Goal: Task Accomplishment & Management: Manage account settings

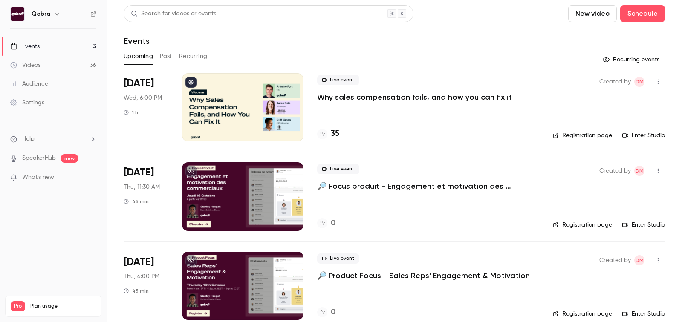
scroll to position [12, 0]
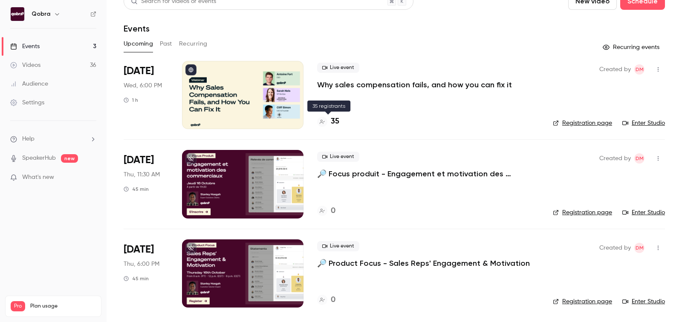
click at [336, 124] on h4 "35" at bounding box center [335, 122] width 9 height 12
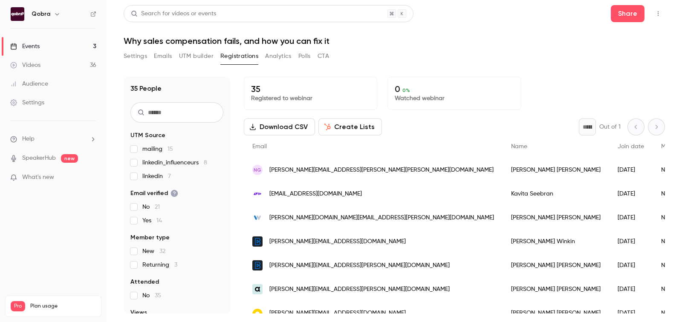
click at [78, 65] on link "Videos 36" at bounding box center [53, 65] width 107 height 19
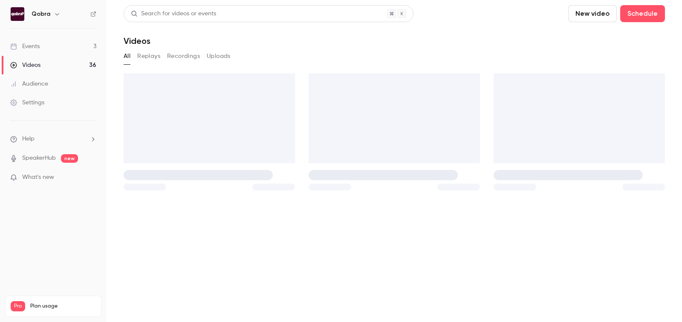
click at [64, 42] on link "Events 3" at bounding box center [53, 46] width 107 height 19
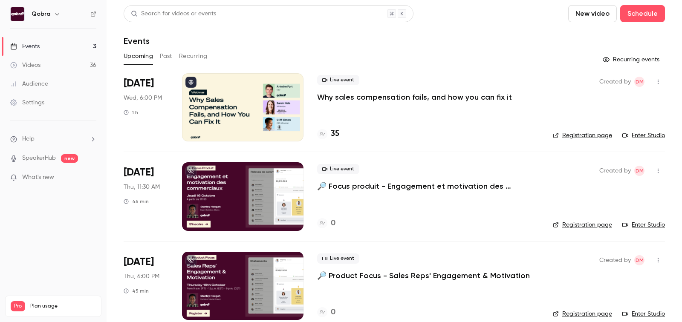
click at [165, 55] on button "Past" at bounding box center [166, 56] width 12 height 14
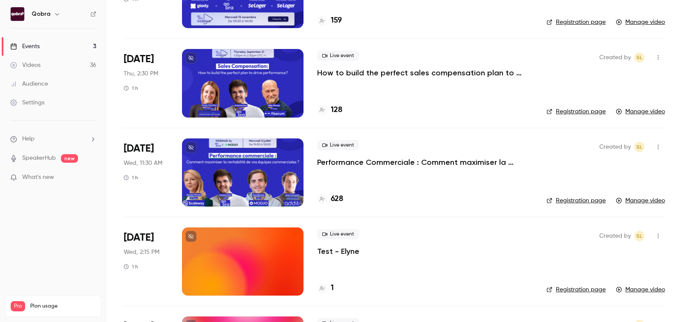
scroll to position [1118, 0]
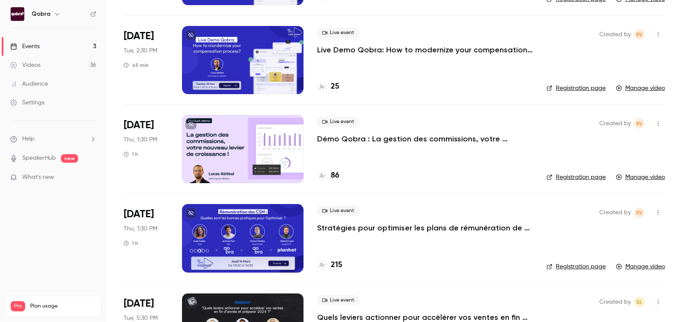
click at [38, 54] on link "Events 3" at bounding box center [53, 46] width 107 height 19
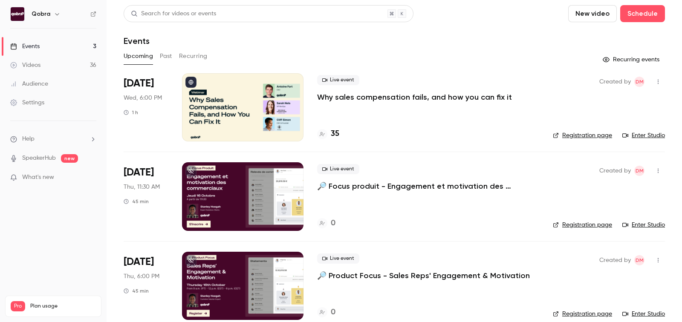
scroll to position [12, 0]
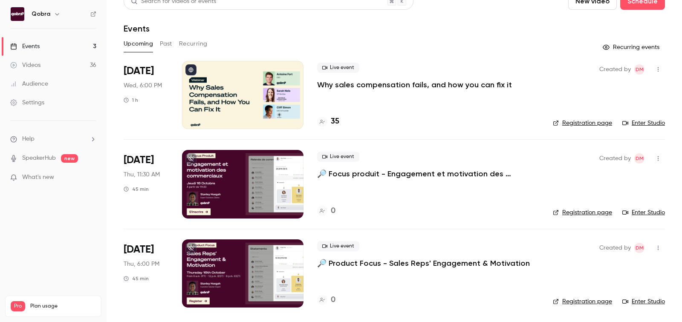
click at [350, 263] on p "🔎 Product Focus - Sales Reps' Engagement & Motivation" at bounding box center [423, 263] width 213 height 10
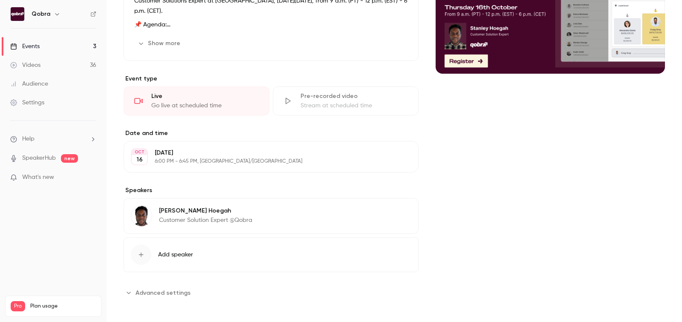
scroll to position [143, 0]
click at [178, 250] on span "Add speaker" at bounding box center [175, 254] width 35 height 9
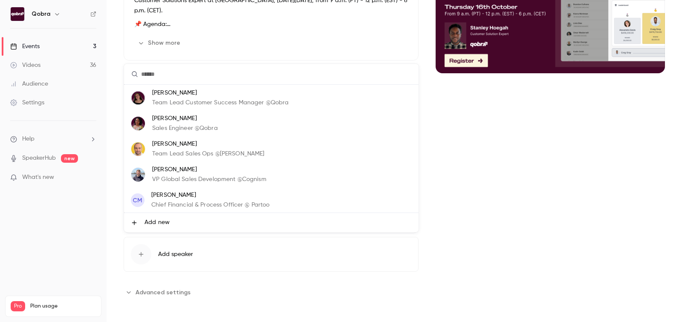
scroll to position [0, 0]
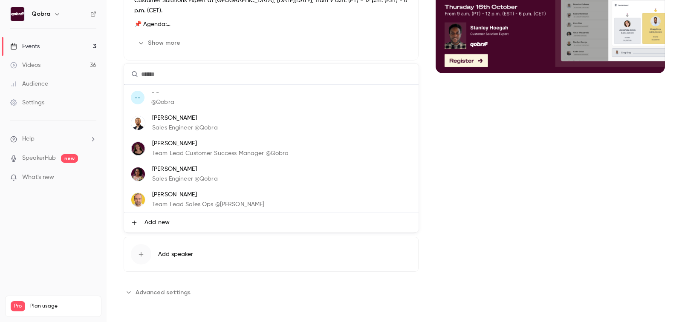
click at [514, 130] on div at bounding box center [341, 161] width 682 height 322
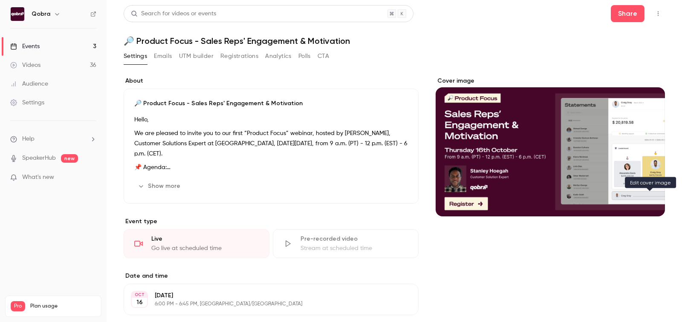
click at [653, 202] on icon "Cover image" at bounding box center [649, 201] width 9 height 7
click at [60, 47] on link "Events 3" at bounding box center [53, 46] width 107 height 19
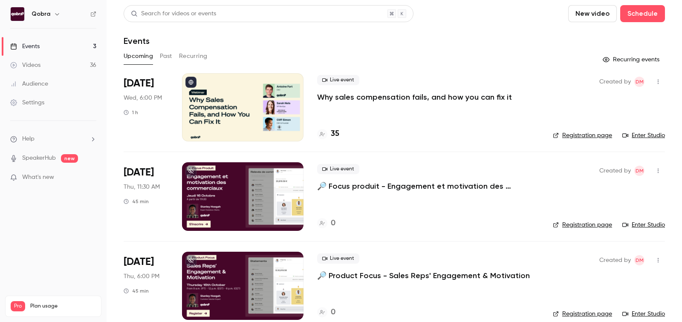
click at [245, 201] on div at bounding box center [242, 196] width 121 height 68
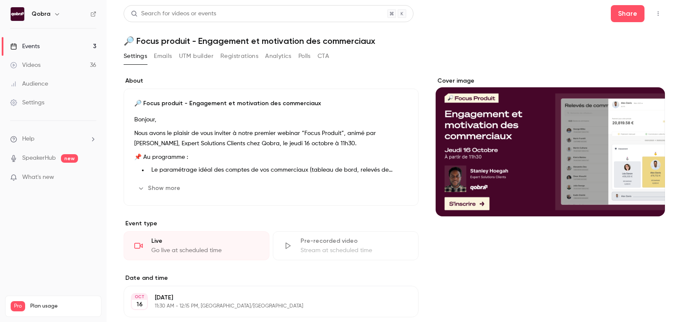
click at [500, 148] on div "Cover image" at bounding box center [550, 147] width 229 height 140
click at [0, 0] on input "Cover image" at bounding box center [0, 0] width 0 height 0
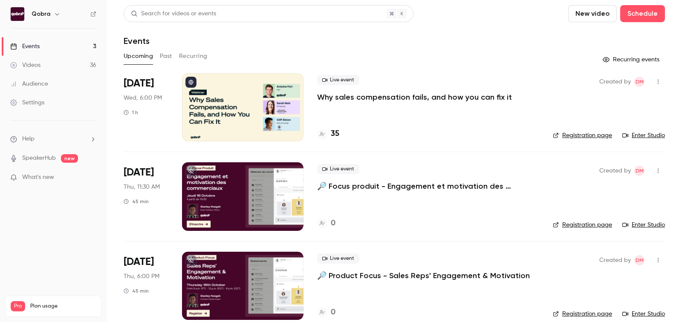
click at [334, 134] on h4 "35" at bounding box center [335, 134] width 9 height 12
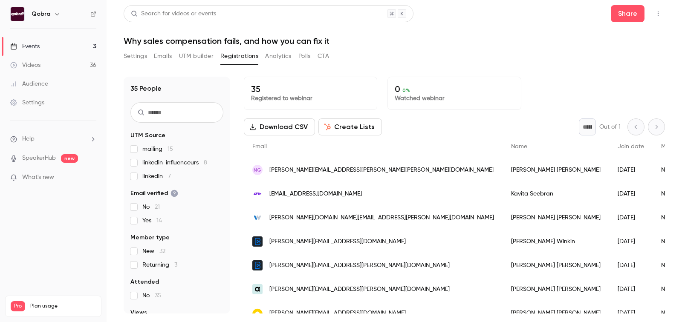
click at [47, 51] on link "Events 3" at bounding box center [53, 46] width 107 height 19
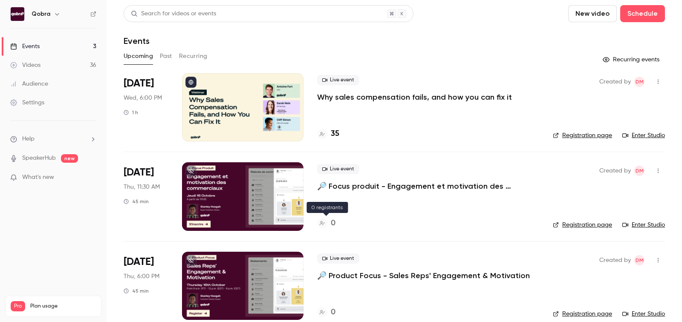
click at [330, 224] on div "0" at bounding box center [326, 224] width 18 height 12
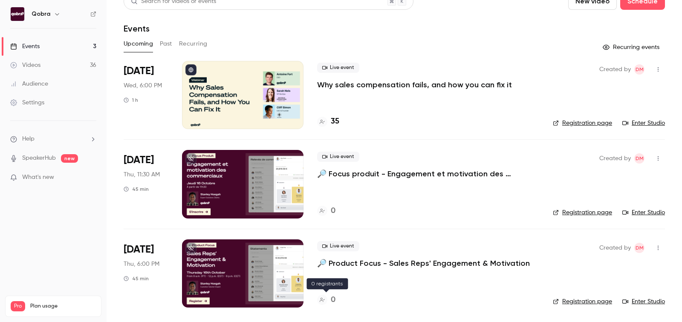
click at [335, 299] on h4 "0" at bounding box center [333, 301] width 5 height 12
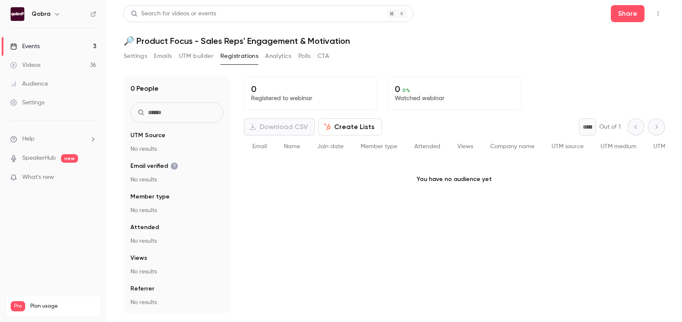
click at [135, 57] on button "Settings" at bounding box center [135, 56] width 23 height 14
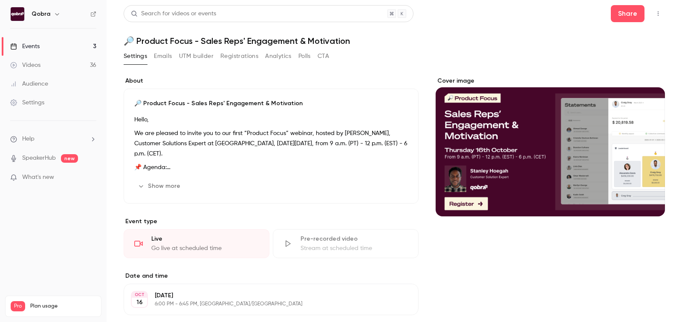
scroll to position [19, 0]
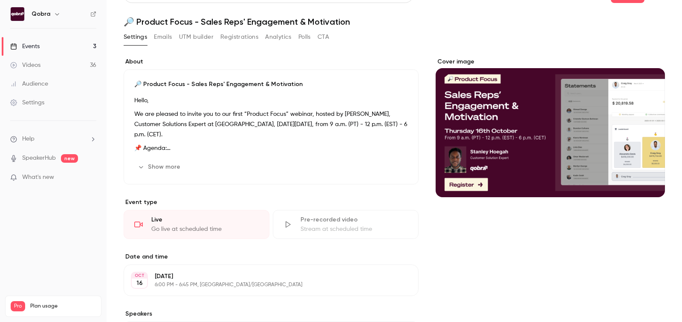
click at [157, 164] on button "Show more" at bounding box center [159, 167] width 51 height 14
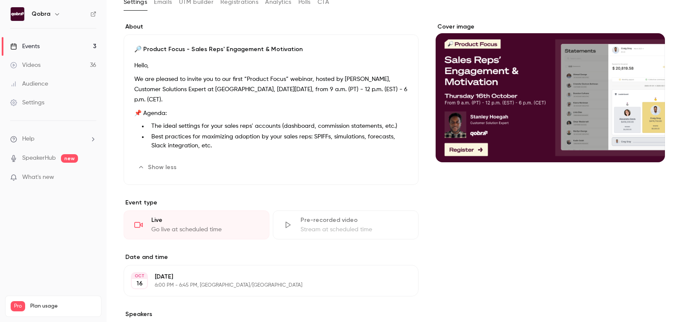
scroll to position [0, 0]
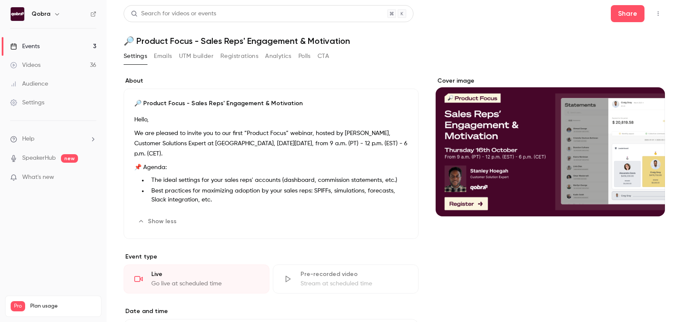
click at [56, 41] on link "Events 3" at bounding box center [53, 46] width 107 height 19
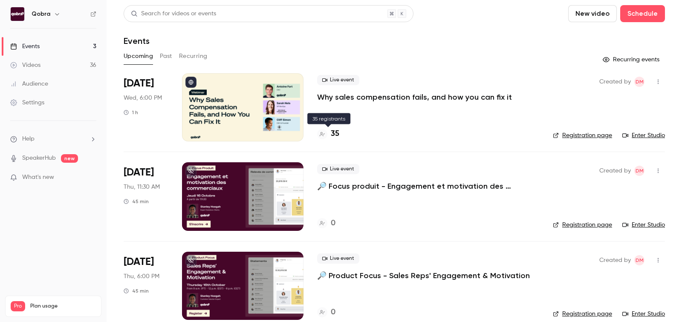
click at [333, 136] on h4 "35" at bounding box center [335, 134] width 9 height 12
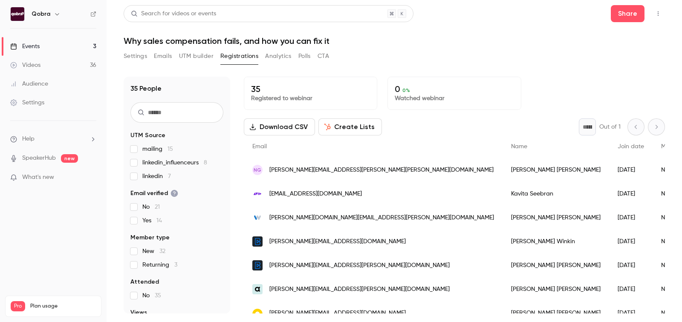
click at [46, 68] on link "Videos 36" at bounding box center [53, 65] width 107 height 19
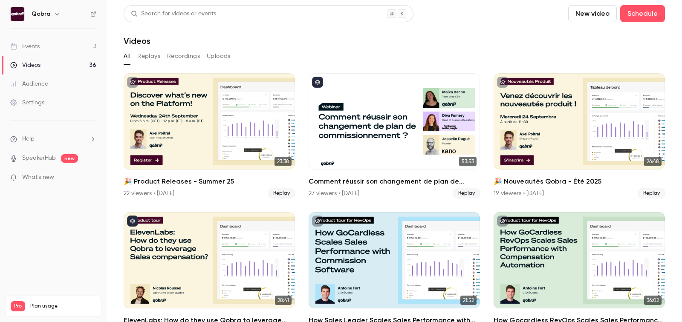
click at [39, 43] on div "Events" at bounding box center [24, 46] width 29 height 9
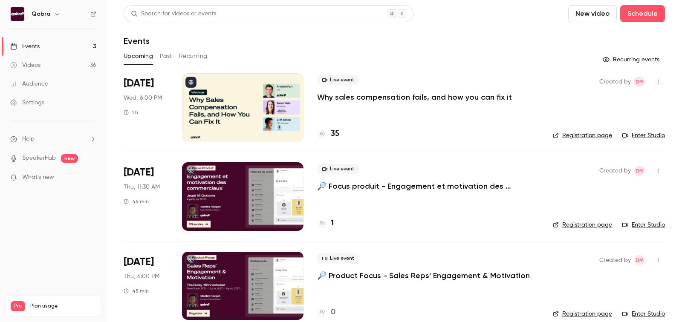
click at [332, 221] on h4 "1" at bounding box center [332, 224] width 3 height 12
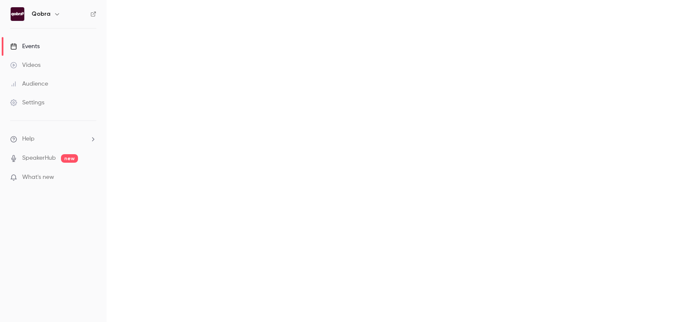
click at [43, 47] on link "Events" at bounding box center [53, 46] width 107 height 19
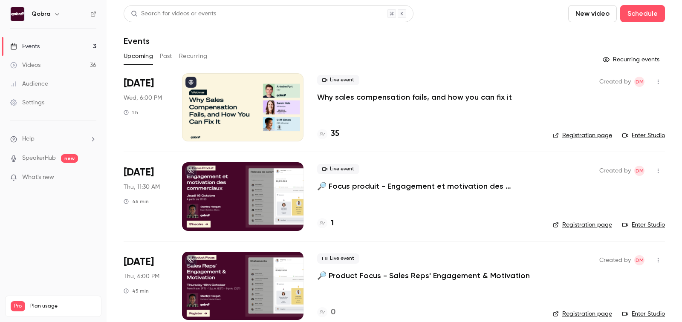
scroll to position [12, 0]
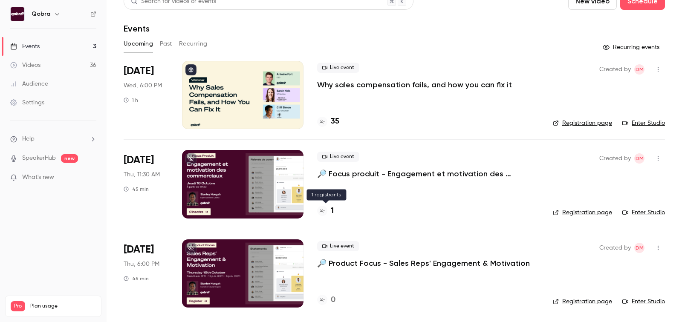
click at [330, 209] on div "1" at bounding box center [325, 211] width 17 height 12
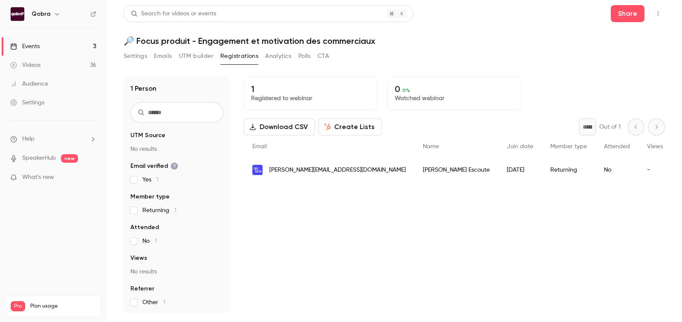
click at [55, 41] on link "Events 3" at bounding box center [53, 46] width 107 height 19
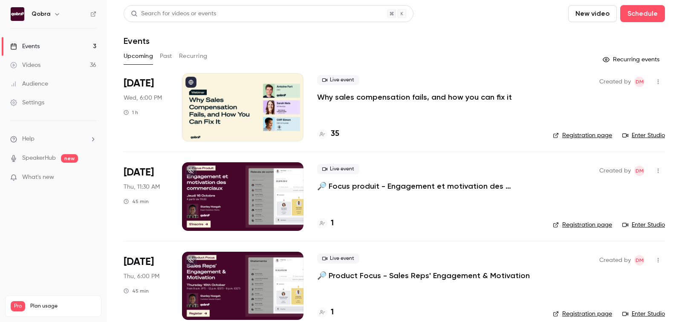
scroll to position [12, 0]
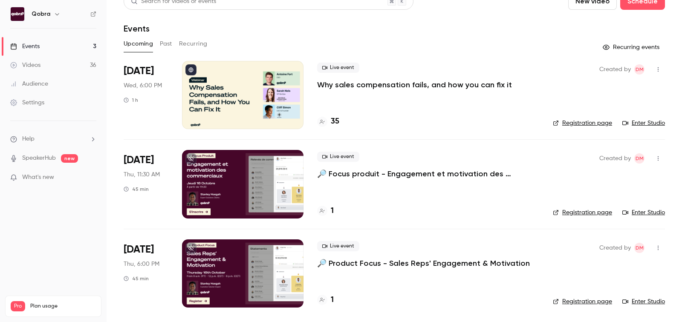
click at [331, 296] on h4 "1" at bounding box center [332, 301] width 3 height 12
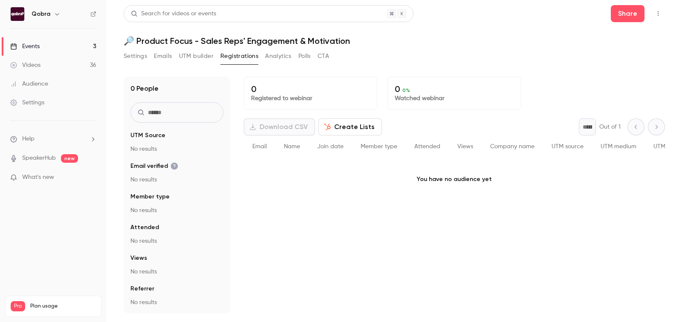
click at [35, 48] on div "Events" at bounding box center [24, 46] width 29 height 9
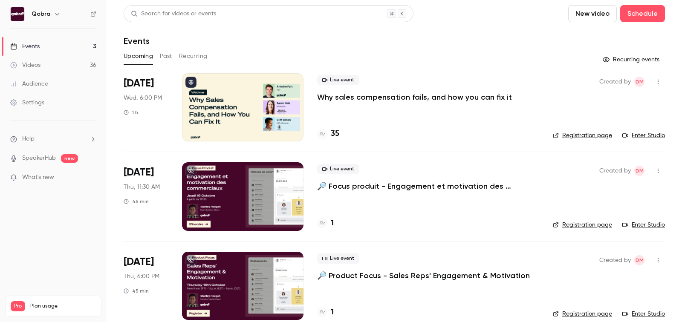
scroll to position [12, 0]
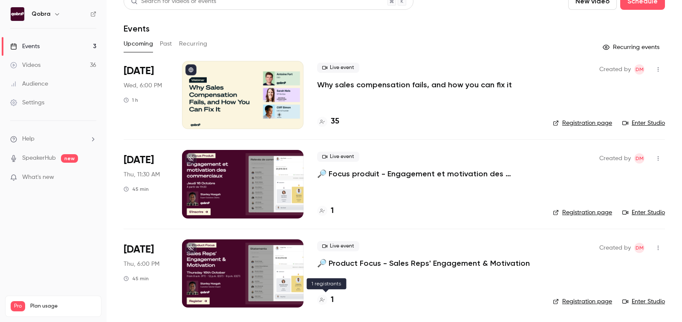
click at [331, 301] on h4 "1" at bounding box center [332, 301] width 3 height 12
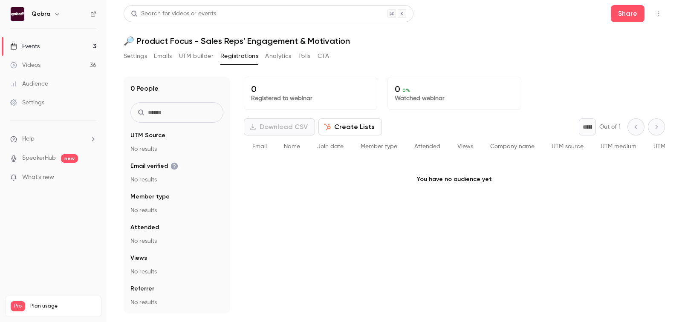
click at [153, 46] on h1 "🔎 Product Focus - Sales Reps' Engagement & Motivation" at bounding box center [394, 41] width 541 height 10
click at [142, 55] on button "Settings" at bounding box center [135, 56] width 23 height 14
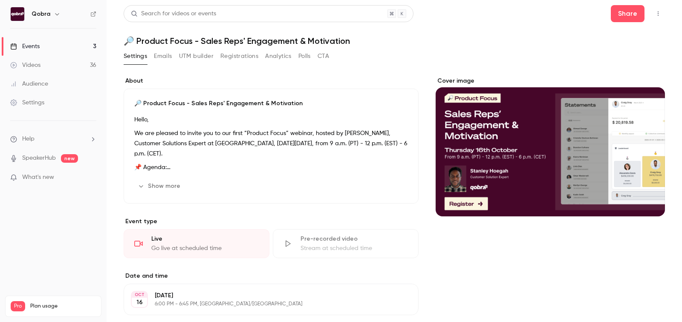
click at [243, 56] on button "Registrations" at bounding box center [239, 56] width 38 height 14
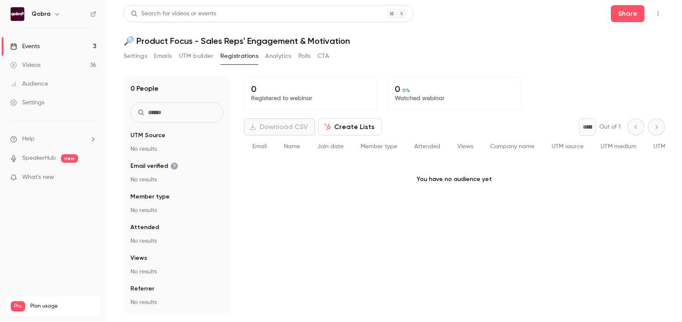
click at [59, 37] on link "Events 3" at bounding box center [53, 46] width 107 height 19
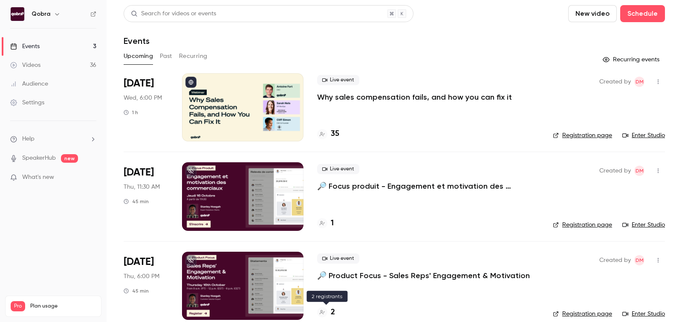
click at [331, 314] on h4 "2" at bounding box center [333, 313] width 4 height 12
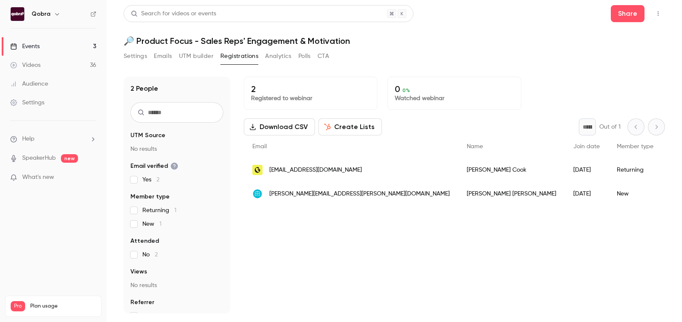
click at [48, 40] on link "Events 3" at bounding box center [53, 46] width 107 height 19
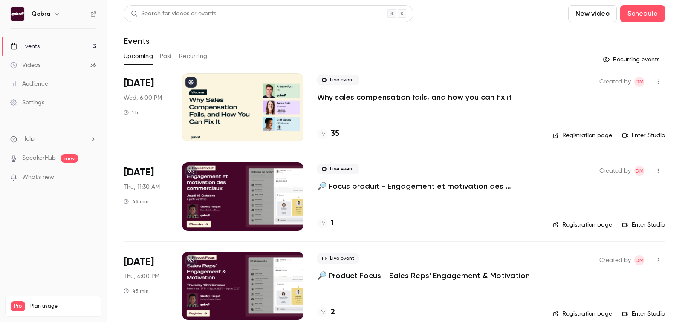
click at [330, 222] on div "1" at bounding box center [325, 224] width 17 height 12
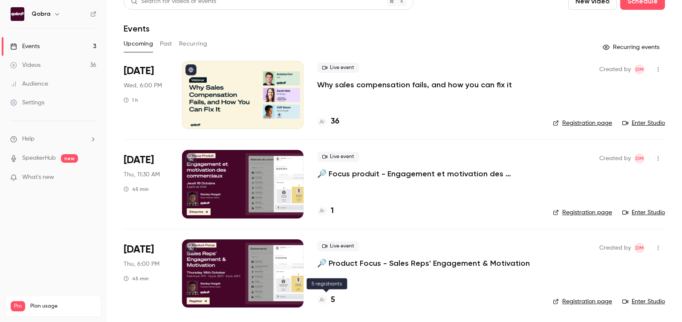
click at [330, 299] on div "5" at bounding box center [326, 301] width 18 height 12
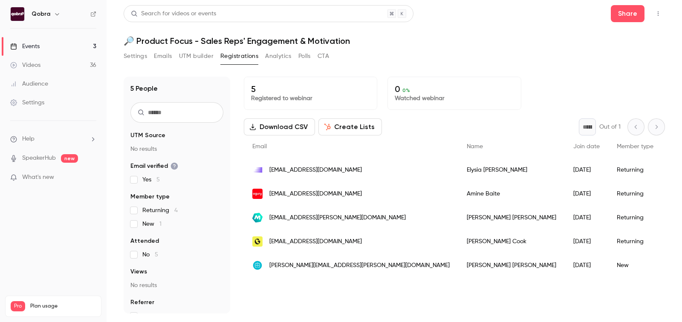
click at [43, 45] on link "Events 3" at bounding box center [53, 46] width 107 height 19
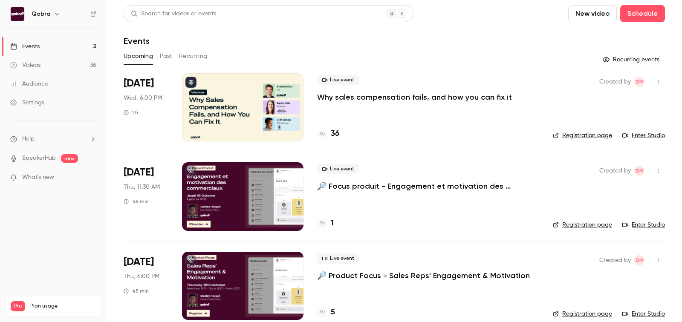
scroll to position [12, 0]
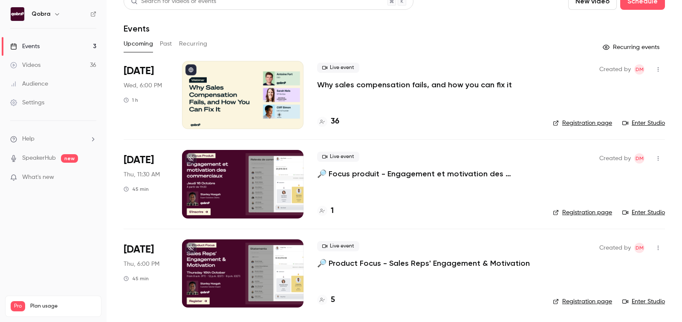
click at [333, 213] on h4 "1" at bounding box center [332, 211] width 3 height 12
